Goal: Task Accomplishment & Management: Manage account settings

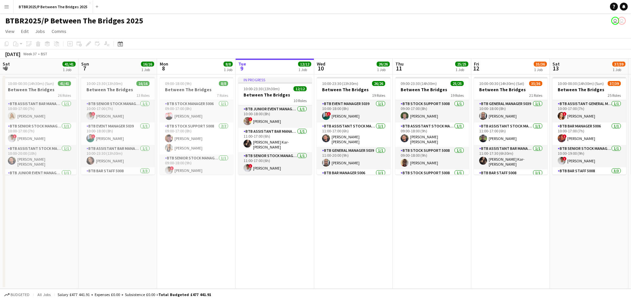
scroll to position [0, 184]
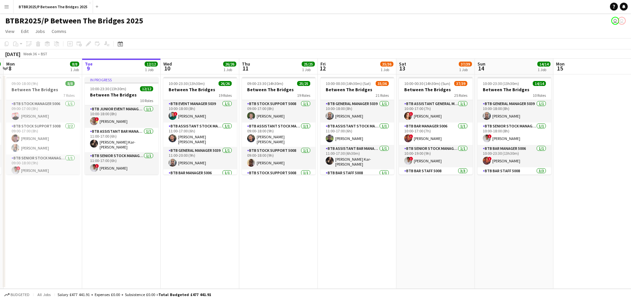
drag, startPoint x: 166, startPoint y: 191, endPoint x: 190, endPoint y: 189, distance: 24.1
click at [190, 190] on app-calendar-viewport "Sat 6 41/41 1 Job Sun 7 16/16 1 Job Mon 8 8/8 1 Job Tue 9 12/12 1 Job Wed 10 26…" at bounding box center [315, 174] width 631 height 230
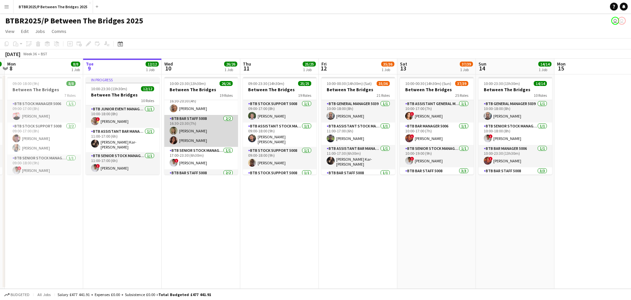
scroll to position [417, 0]
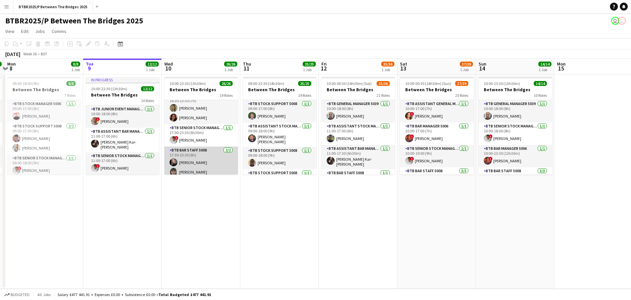
click at [192, 159] on app-card-role "BTB Bar Staff 5008 [DATE] 17:30-23:30 (6h) [PERSON_NAME] [PERSON_NAME]" at bounding box center [201, 162] width 74 height 32
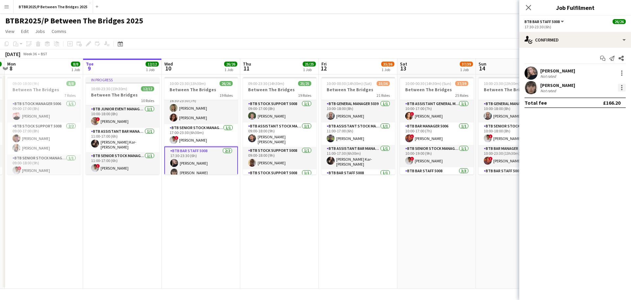
click at [624, 86] on div at bounding box center [622, 88] width 8 height 8
click at [601, 167] on button "Remove" at bounding box center [600, 163] width 51 height 16
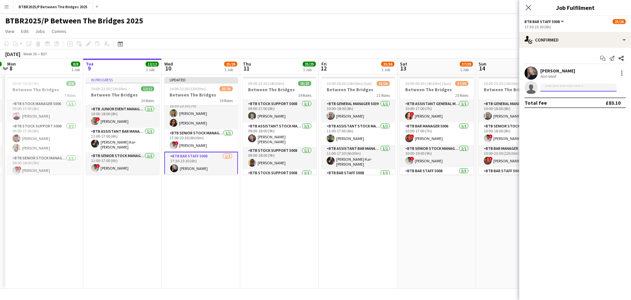
click at [577, 89] on input at bounding box center [579, 88] width 76 height 8
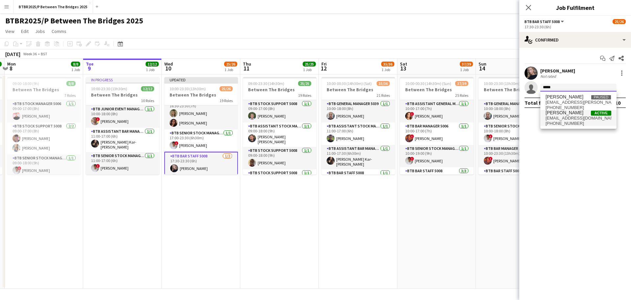
type input "*****"
click at [571, 120] on span "[EMAIL_ADDRESS][DOMAIN_NAME]" at bounding box center [579, 117] width 66 height 5
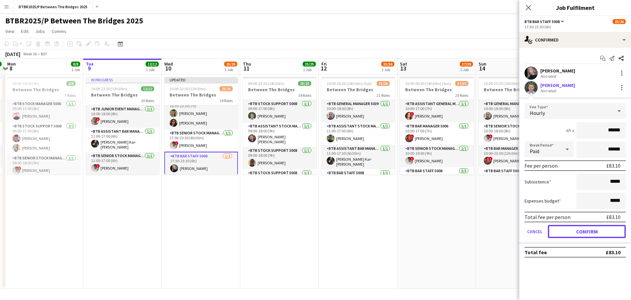
drag, startPoint x: 566, startPoint y: 231, endPoint x: 544, endPoint y: 200, distance: 38.3
click at [565, 227] on button "Confirm" at bounding box center [587, 231] width 78 height 13
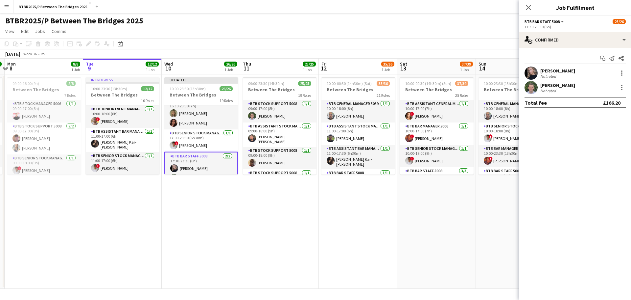
click at [407, 21] on div "BTBR2025/P Between The Bridges 2025 user user" at bounding box center [315, 19] width 631 height 12
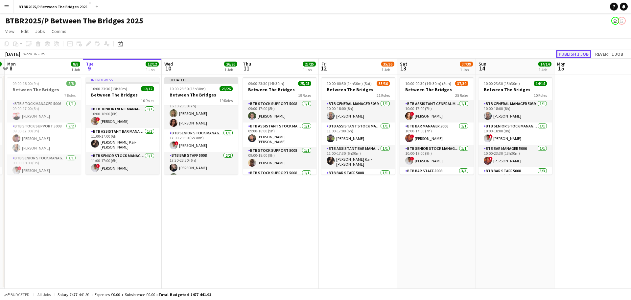
click at [564, 55] on button "Publish 1 job" at bounding box center [573, 54] width 35 height 9
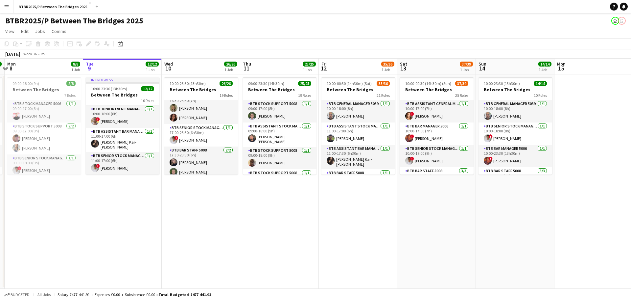
click at [319, 22] on div "BTBR2025/P Between The Bridges 2025 user user" at bounding box center [315, 19] width 631 height 12
